Goal: Find specific page/section: Find specific page/section

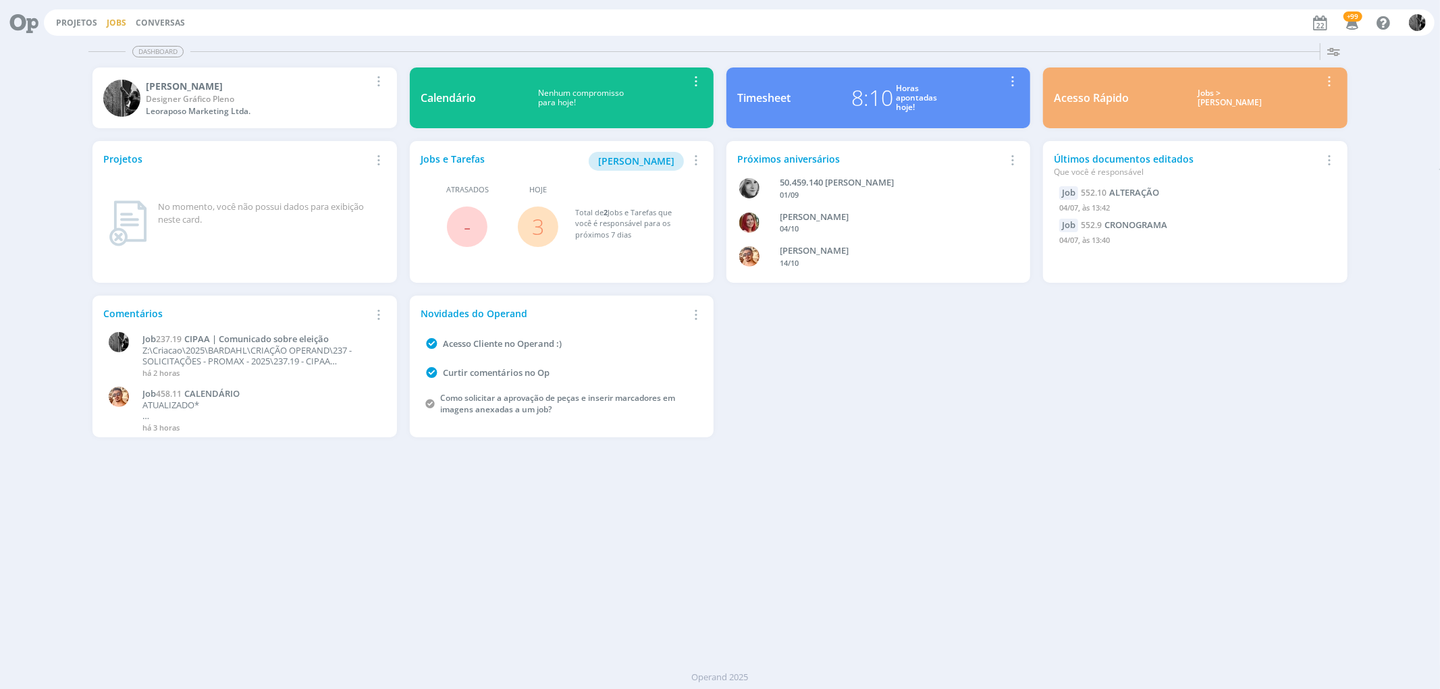
click at [116, 26] on link "Jobs" at bounding box center [117, 22] width 20 height 11
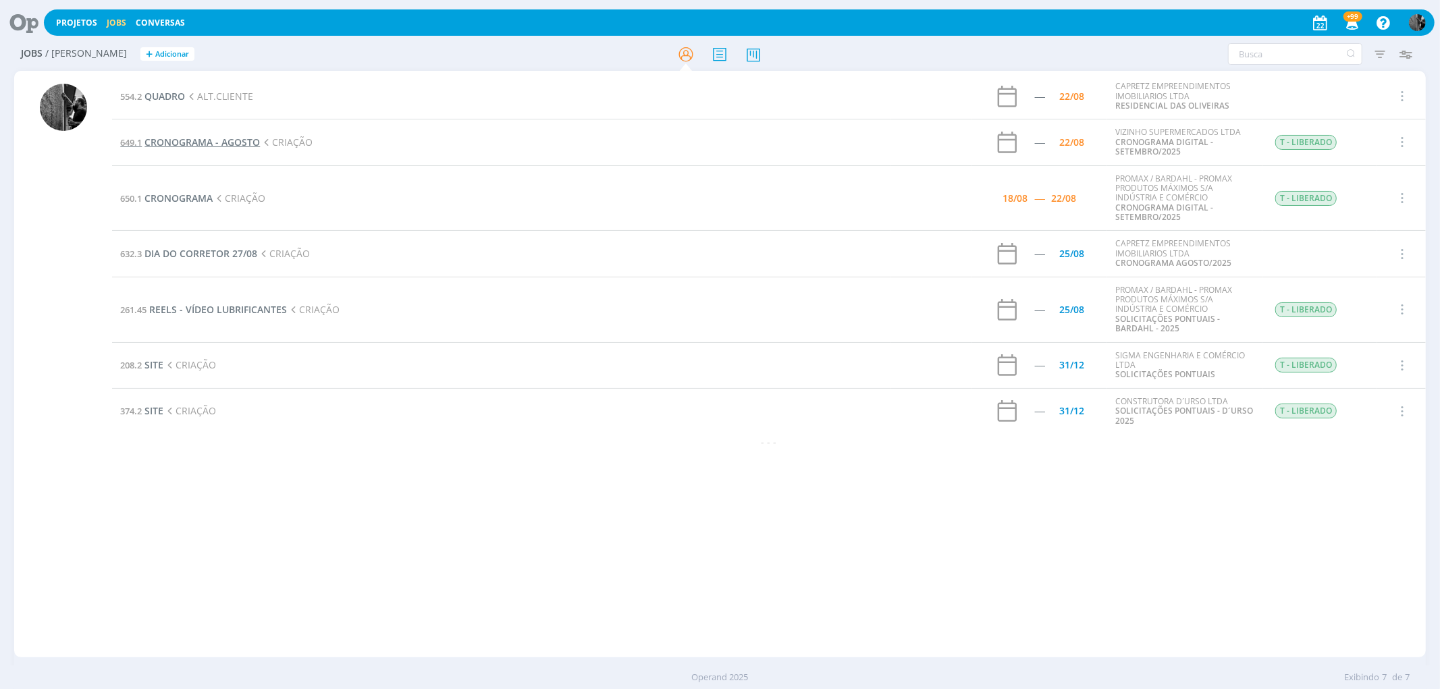
click at [158, 136] on span "CRONOGRAMA - AGOSTO" at bounding box center [201, 142] width 115 height 13
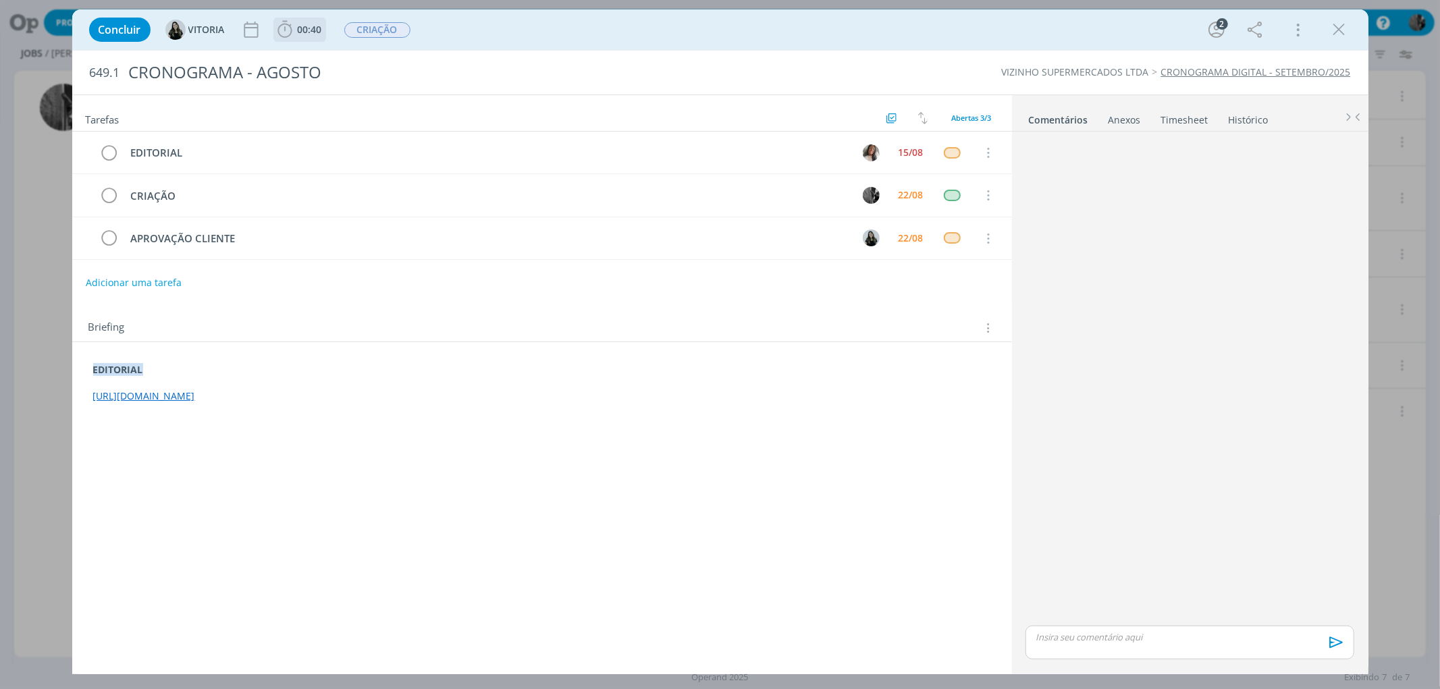
click at [289, 28] on icon "dialog" at bounding box center [285, 30] width 20 height 20
click at [297, 57] on icon "dialog" at bounding box center [304, 60] width 24 height 18
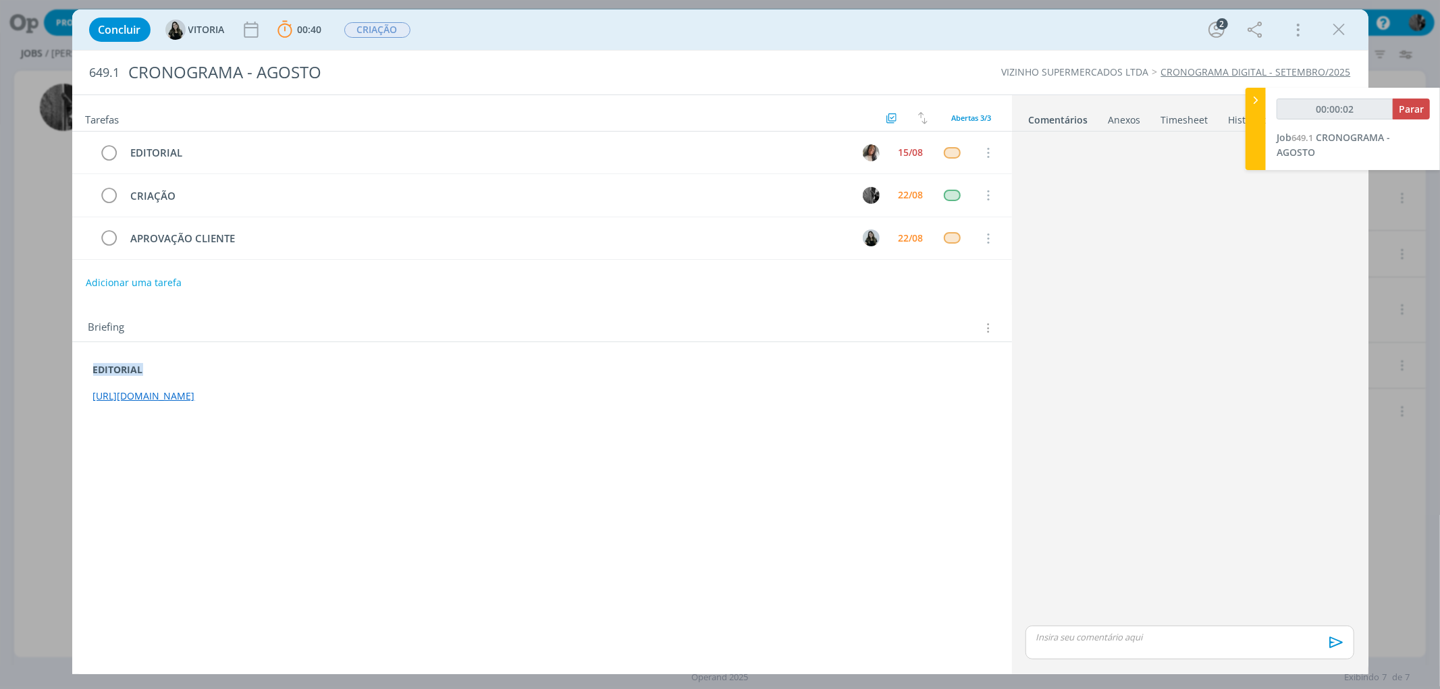
drag, startPoint x: 602, startPoint y: 402, endPoint x: 86, endPoint y: 398, distance: 515.9
click at [86, 398] on div "EDITORIAL [URL][DOMAIN_NAME]" at bounding box center [542, 384] width 918 height 50
copy link "[URL][DOMAIN_NAME]"
type input "00:28:45"
